Goal: Check status: Check status

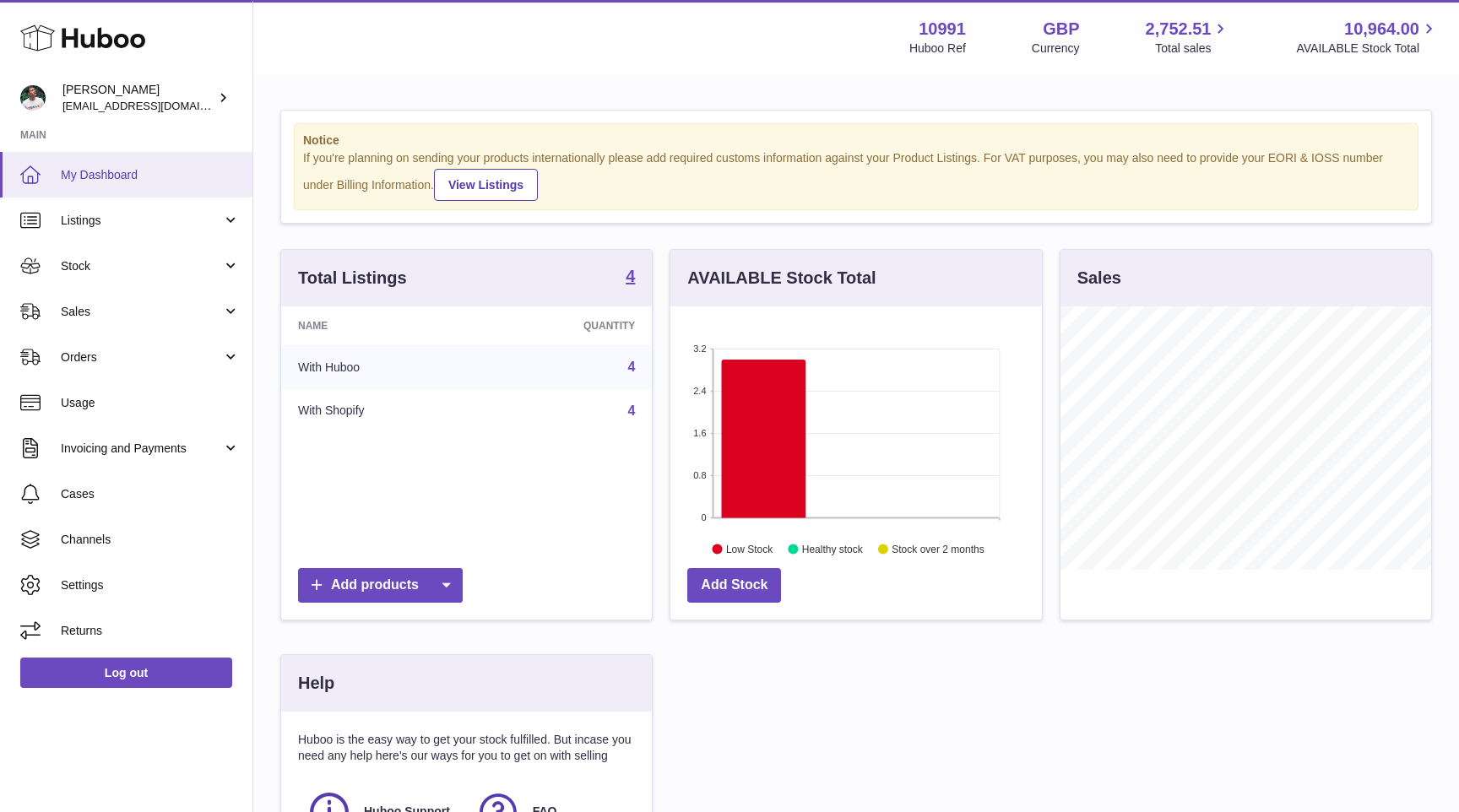
scroll to position [263, 370]
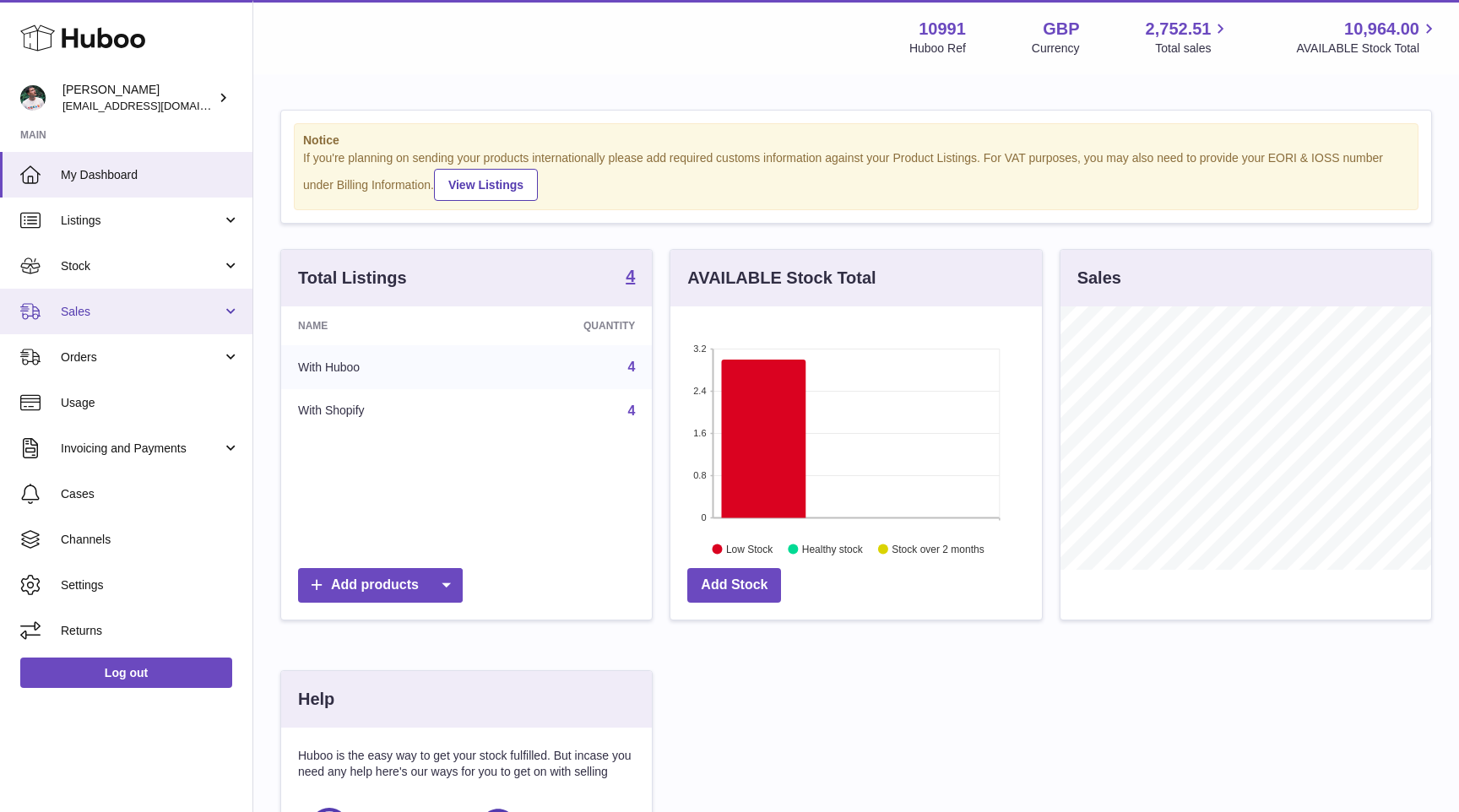
click at [125, 312] on span "Sales" at bounding box center [141, 312] width 161 height 16
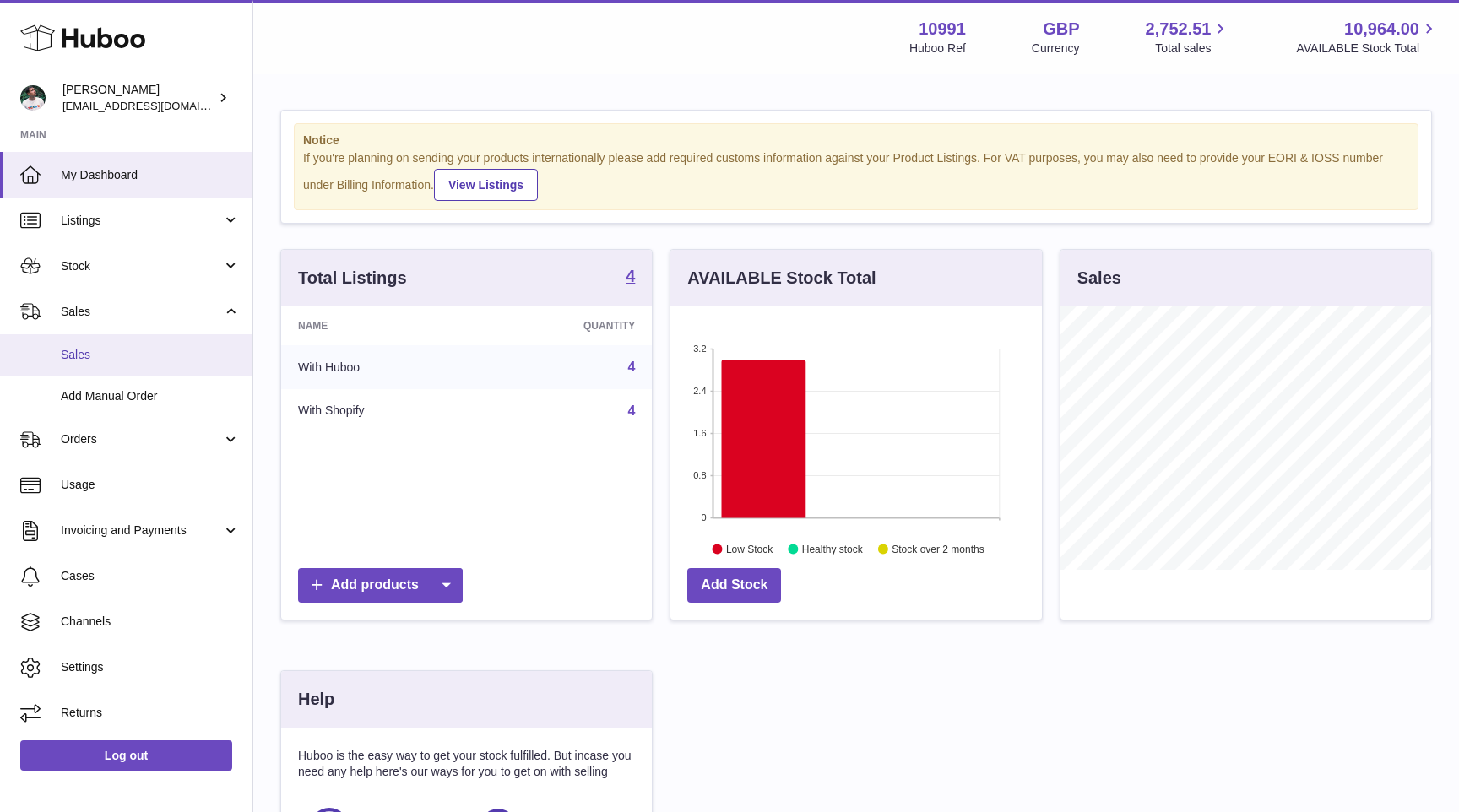
click at [133, 358] on span "Sales" at bounding box center [150, 355] width 179 height 16
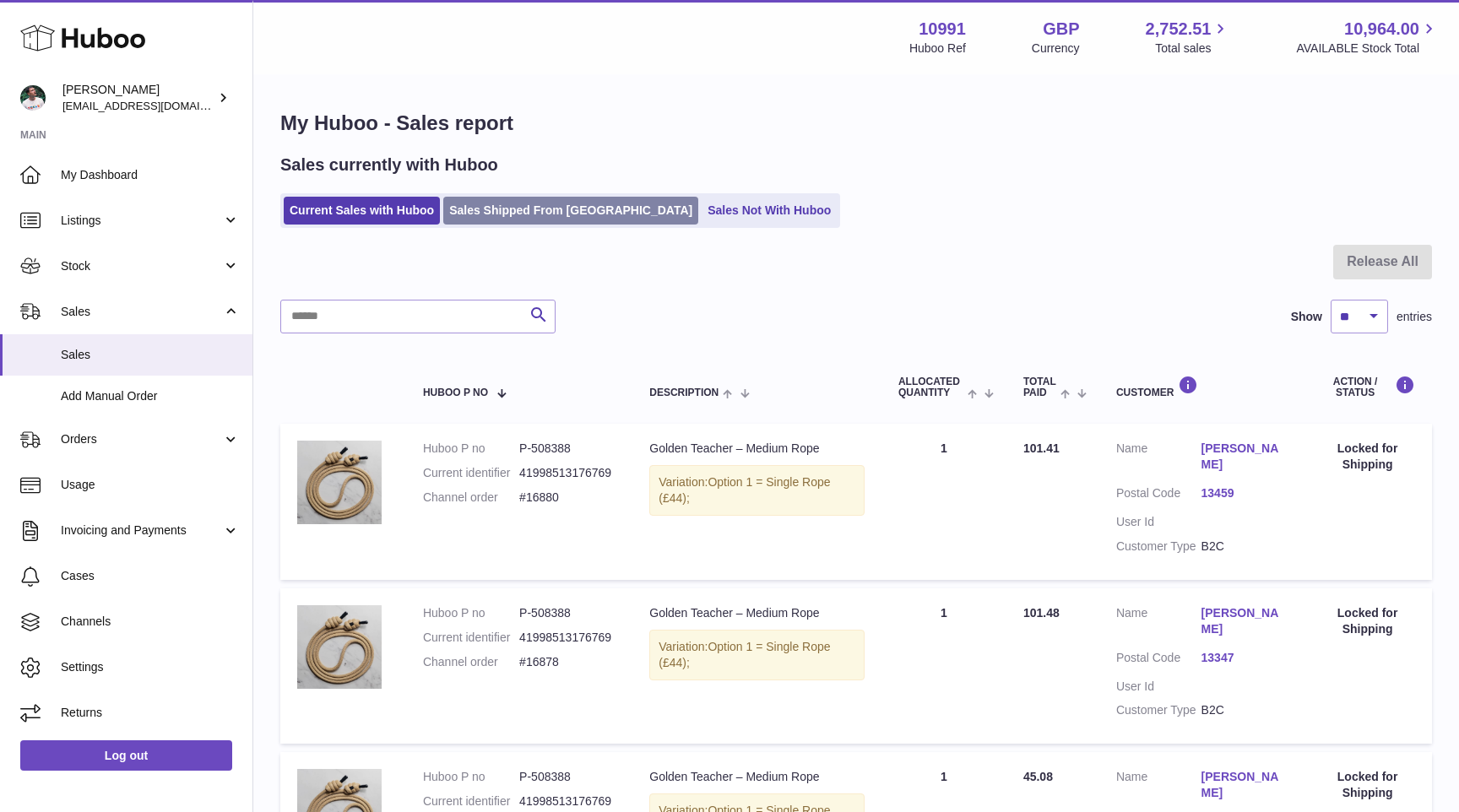
click at [531, 215] on link "Sales Shipped From [GEOGRAPHIC_DATA]" at bounding box center [571, 210] width 255 height 28
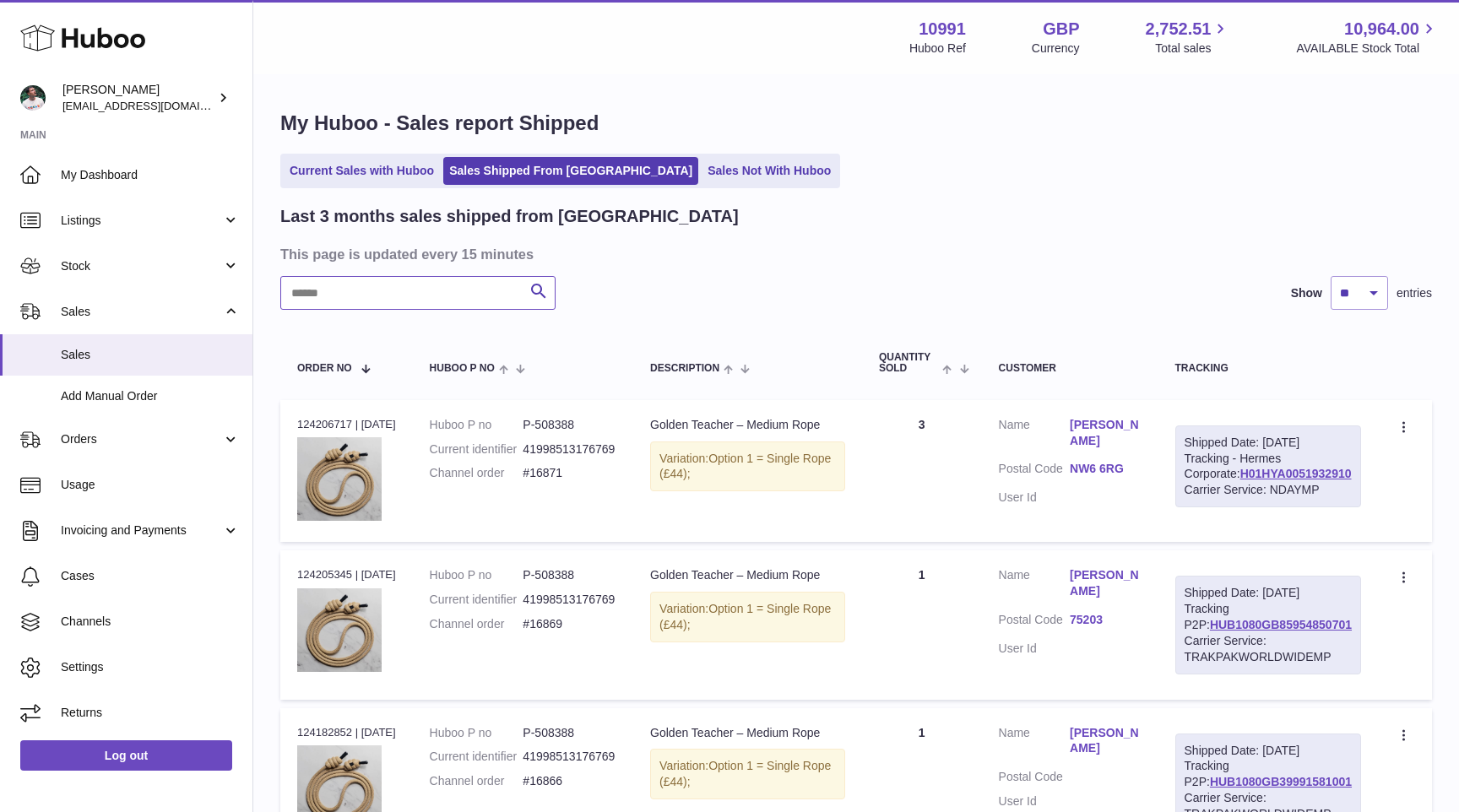
click at [418, 296] on input "text" at bounding box center [418, 292] width 275 height 33
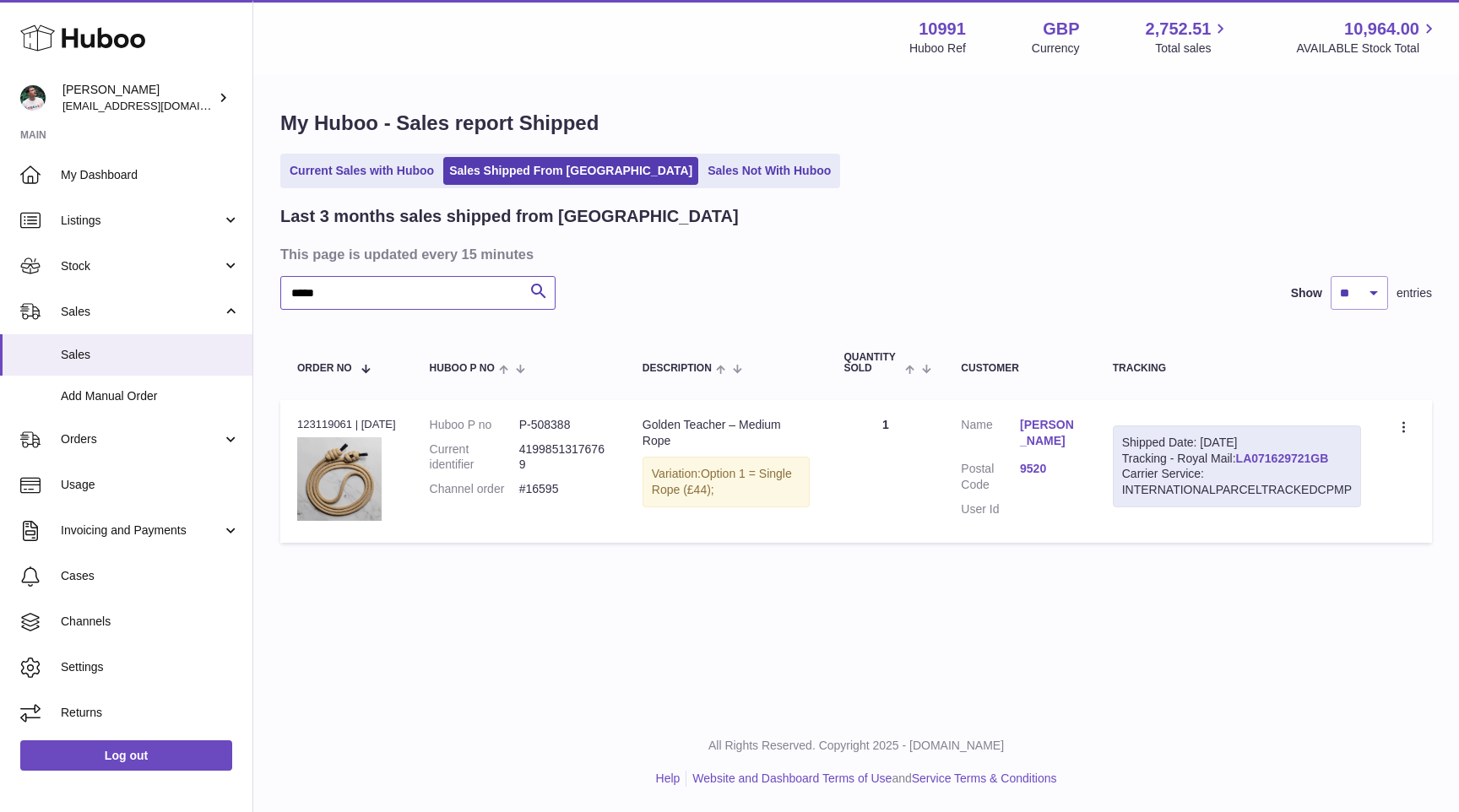
type input "*****"
click at [1271, 455] on link "LA071629721GB" at bounding box center [1282, 458] width 93 height 14
click at [1402, 432] on icon at bounding box center [1405, 428] width 19 height 17
click at [1291, 507] on li "Duplicate Order" at bounding box center [1330, 501] width 168 height 36
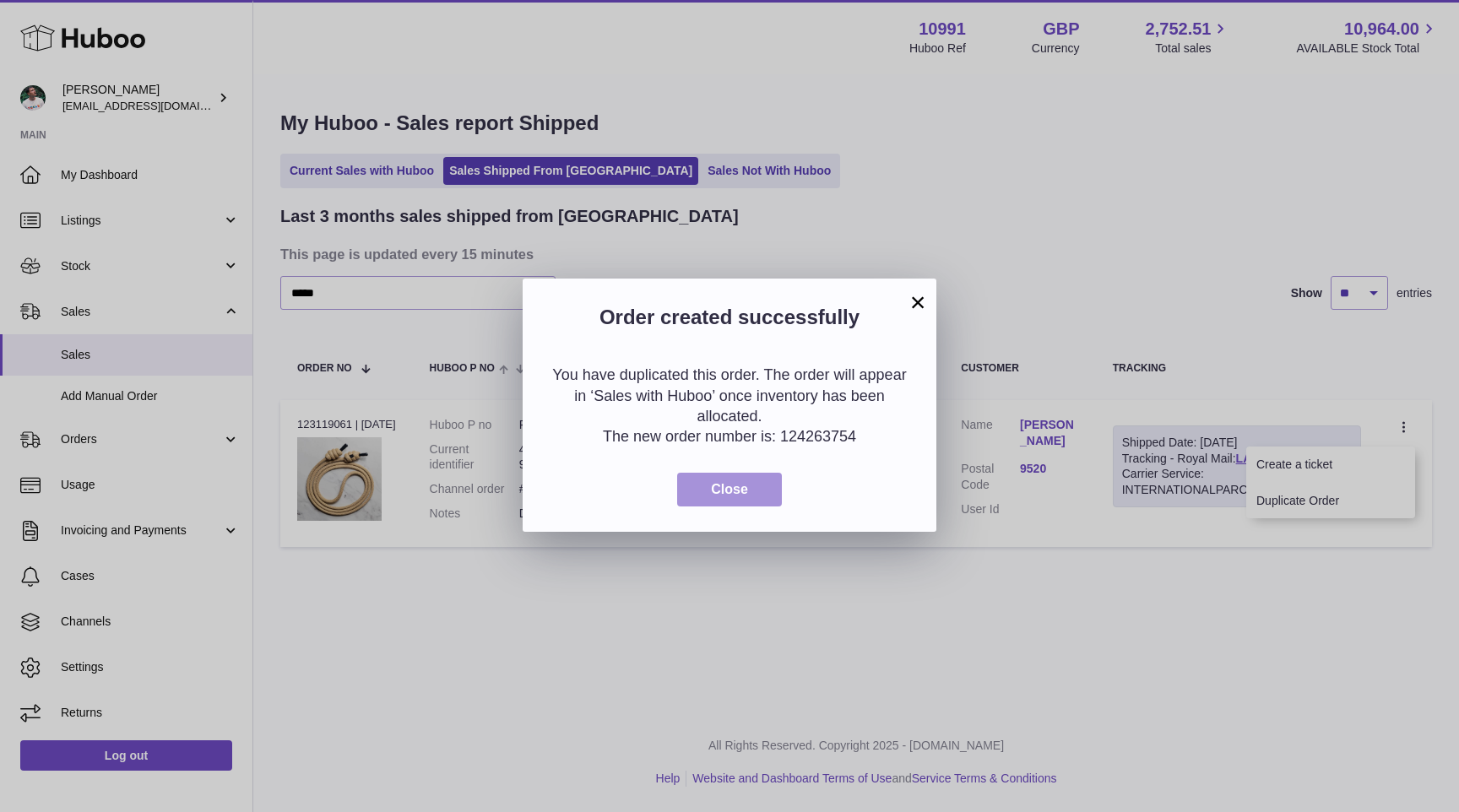
click at [725, 473] on button "Close" at bounding box center [730, 490] width 105 height 34
